Goal: Find specific page/section: Find specific page/section

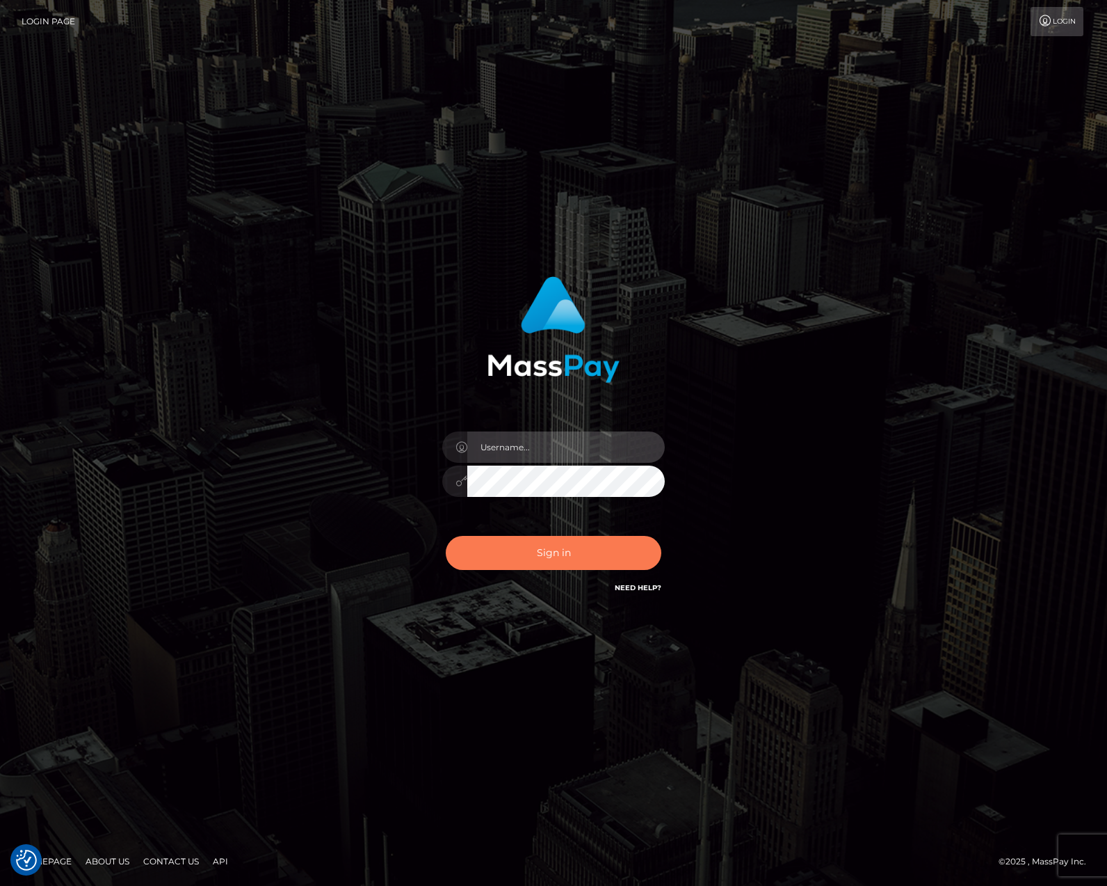
type input "duncan logie"
click at [565, 563] on button "Sign in" at bounding box center [554, 553] width 216 height 34
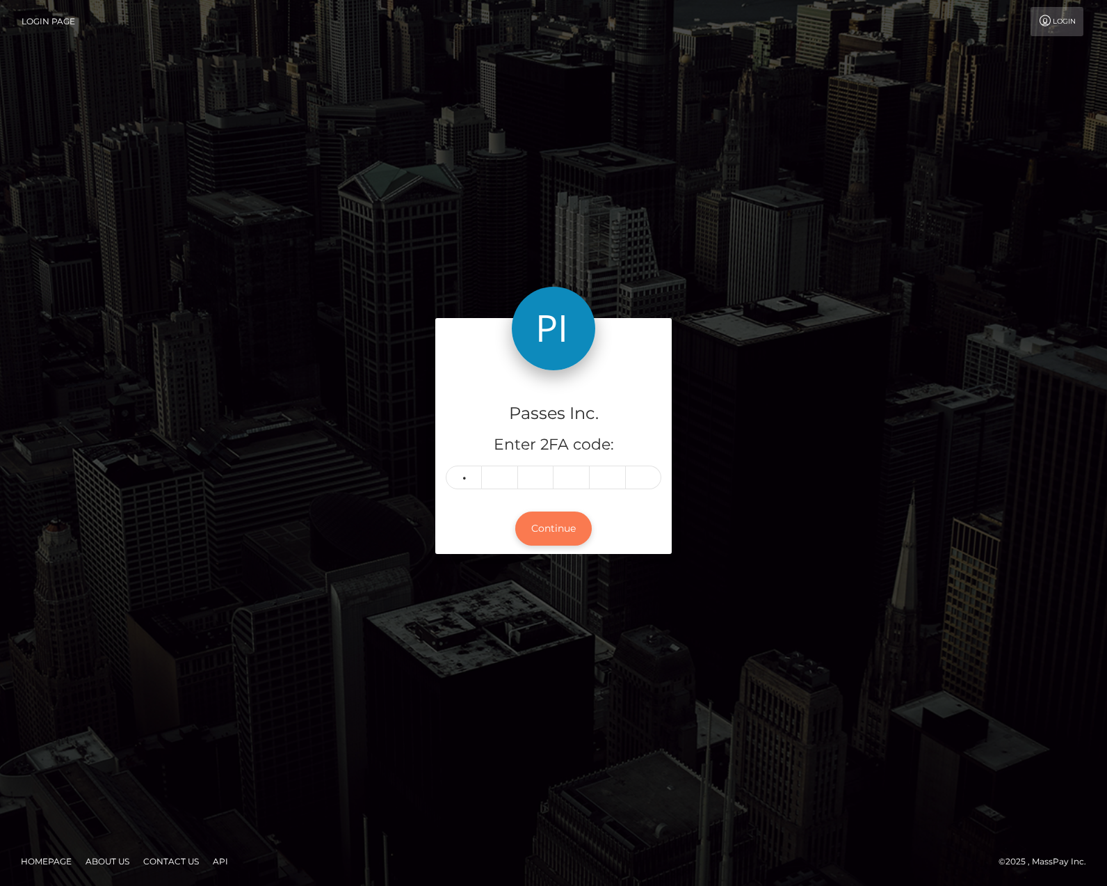
type input "3"
type input "8"
type input "2"
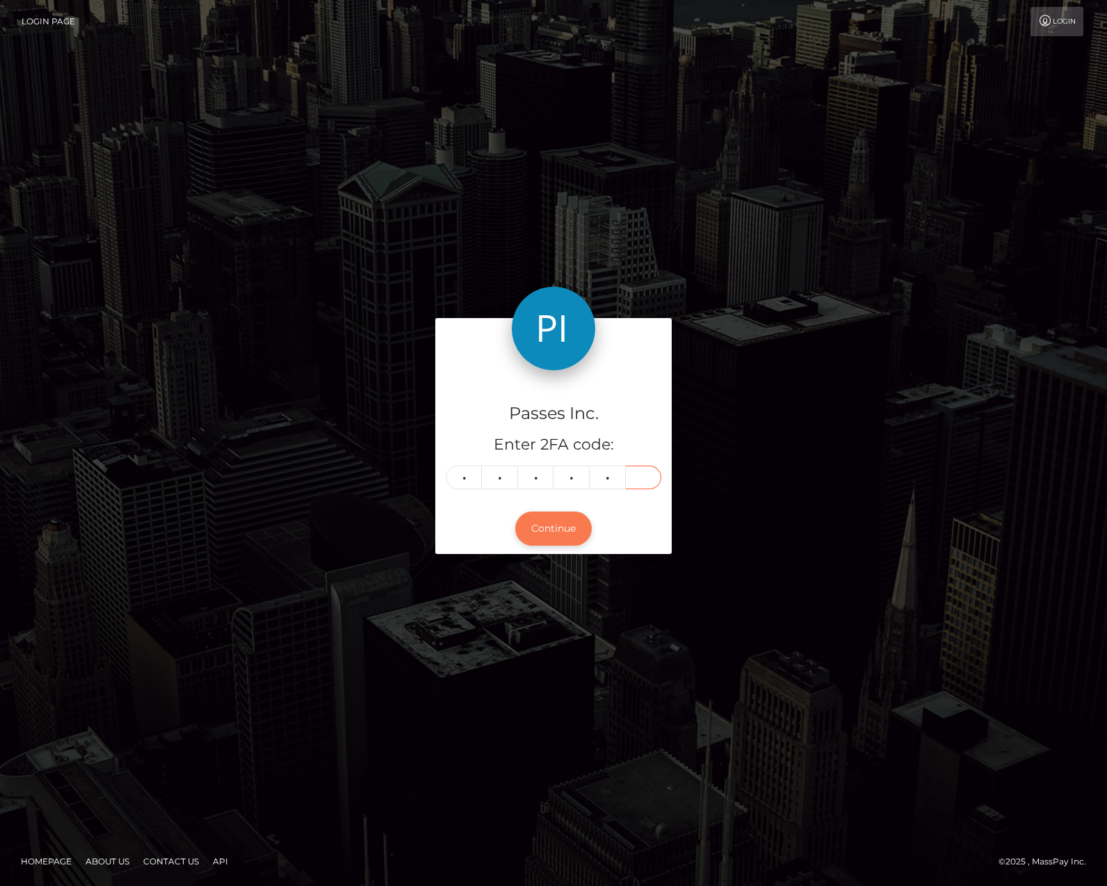
type input "2"
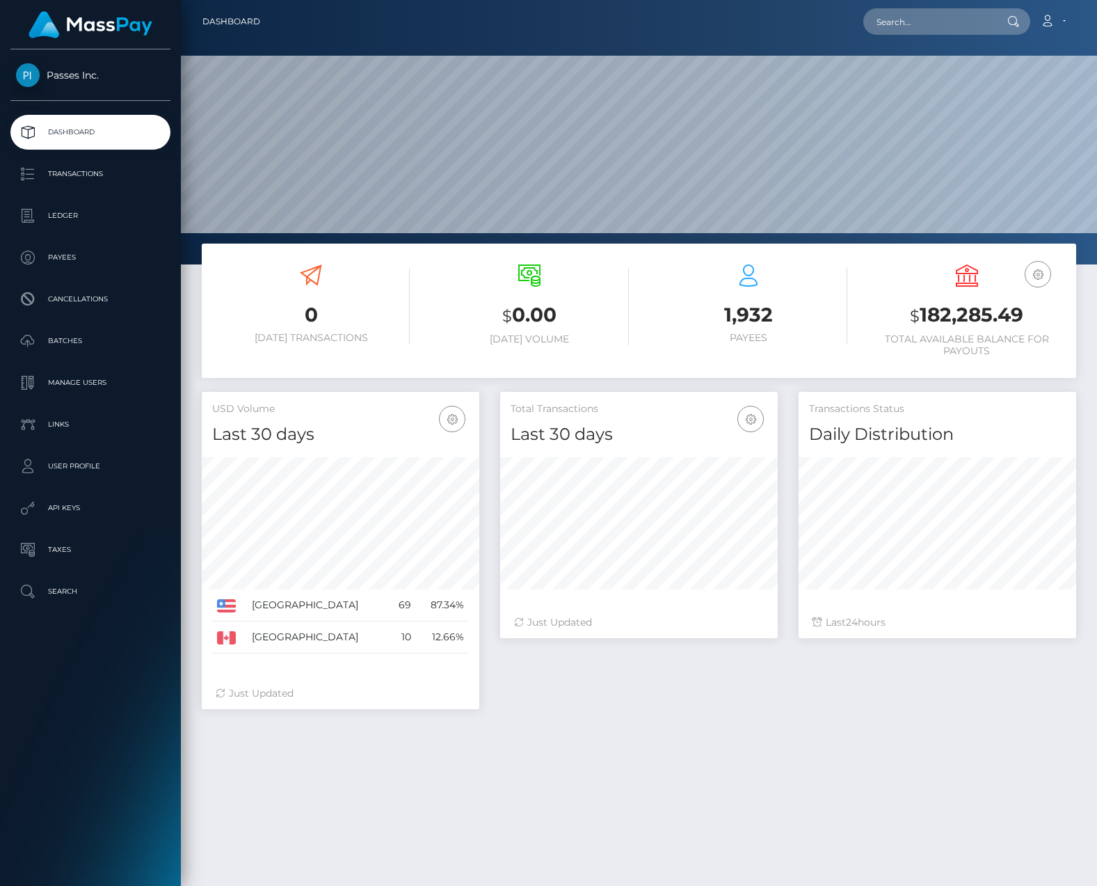
scroll to position [246, 278]
click at [93, 179] on p "Transactions" at bounding box center [90, 173] width 149 height 21
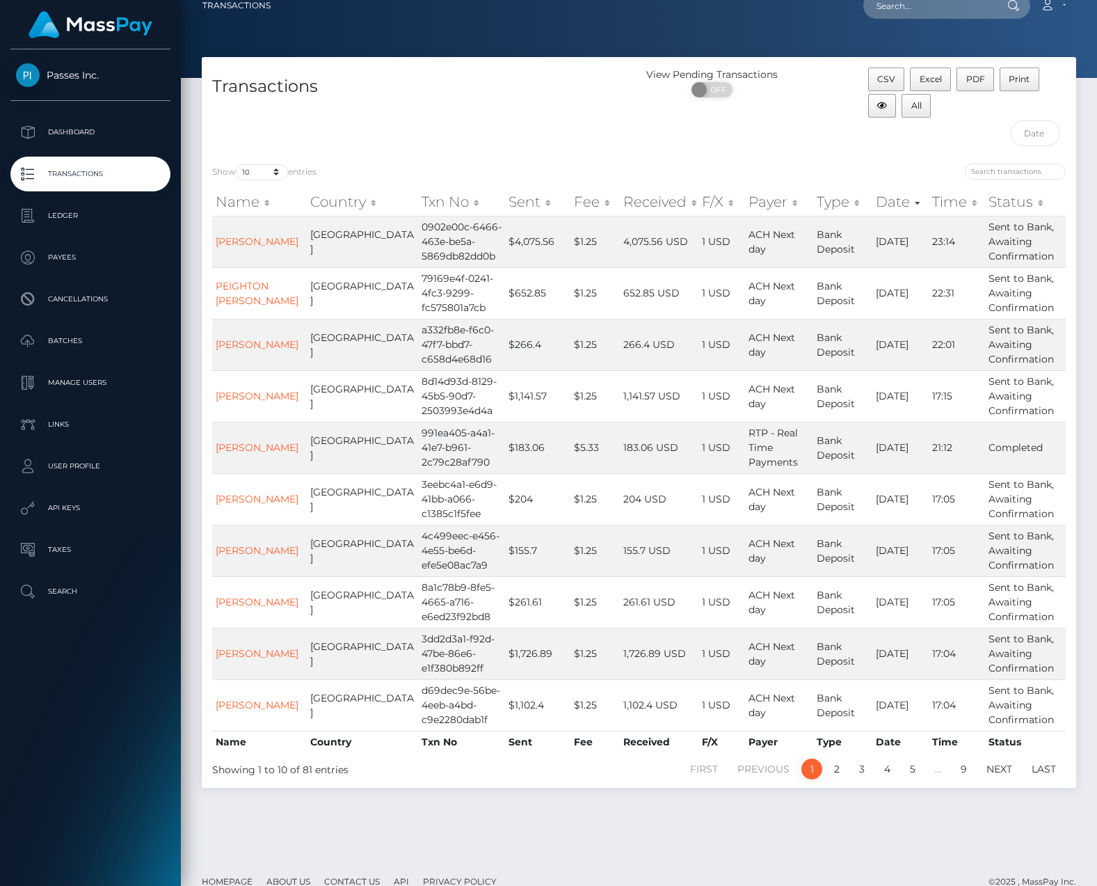
scroll to position [35, 0]
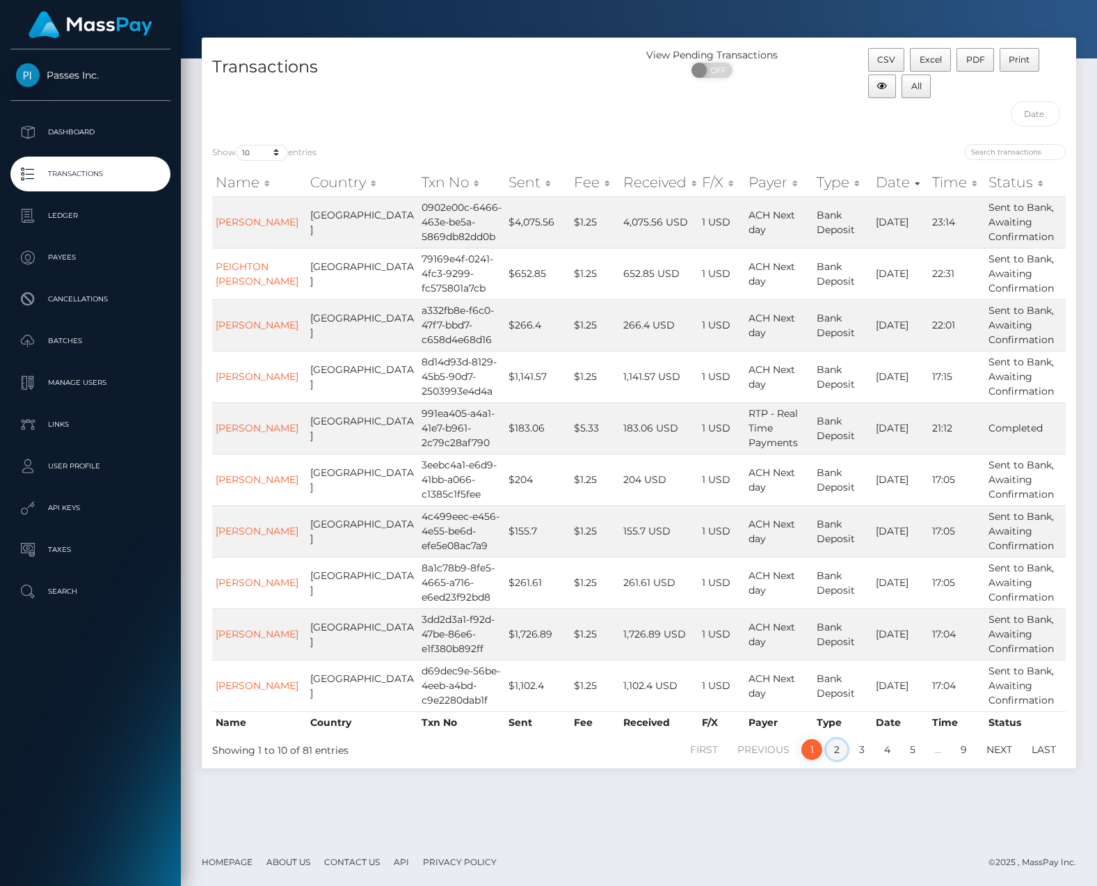
click at [840, 753] on link "2" at bounding box center [836, 749] width 21 height 21
